Goal: Information Seeking & Learning: Learn about a topic

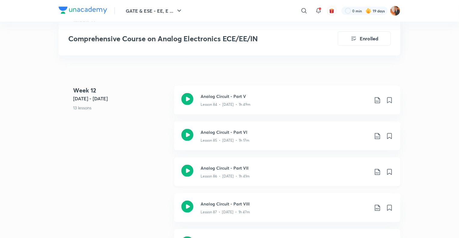
scroll to position [3802, 0]
click at [283, 169] on h3 "Analog Circuit - Part VII" at bounding box center [285, 168] width 169 height 6
click at [257, 176] on div "Lesson 86 • [DATE] • 1h 41m" at bounding box center [285, 175] width 169 height 8
